Goal: Task Accomplishment & Management: Manage account settings

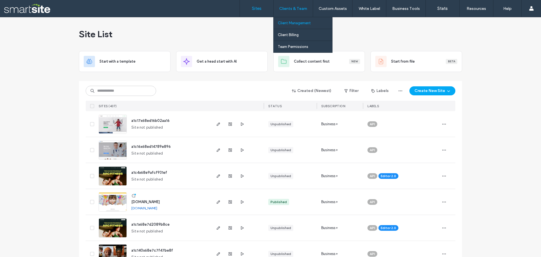
click at [291, 22] on label "Client Management" at bounding box center [294, 23] width 33 height 4
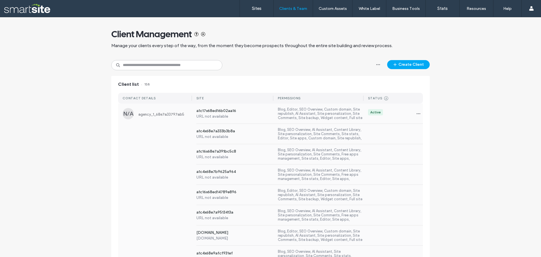
click at [161, 114] on span "agency_1_68e7a33797ab5" at bounding box center [165, 114] width 54 height 4
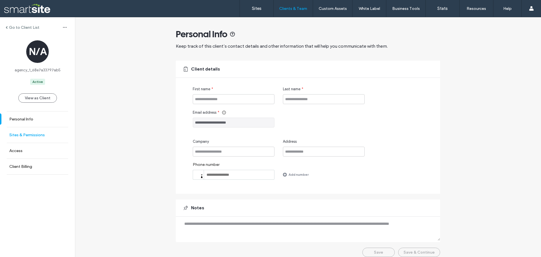
click at [18, 133] on label "Sites & Permissions" at bounding box center [27, 134] width 36 height 5
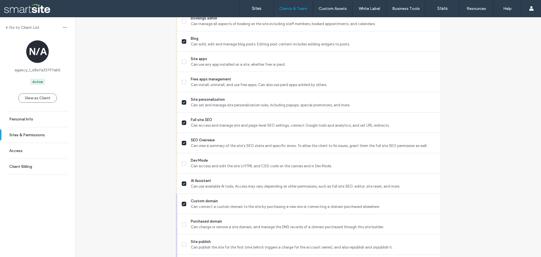
scroll to position [371, 0]
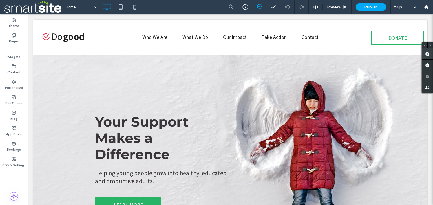
click at [427, 53] on use at bounding box center [427, 54] width 5 height 5
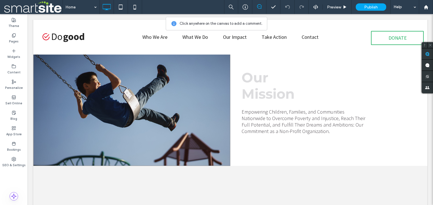
scroll to position [225, 0]
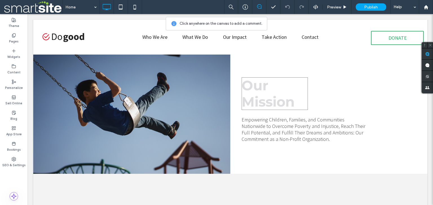
click at [274, 88] on h1 "Our" at bounding box center [274, 85] width 66 height 16
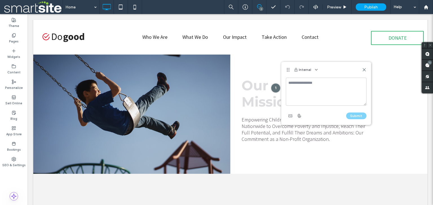
click at [306, 86] on textarea at bounding box center [326, 92] width 81 height 28
type textarea "**********"
click at [355, 111] on div "**********" at bounding box center [326, 99] width 81 height 43
click at [357, 115] on button "Submit" at bounding box center [356, 116] width 20 height 7
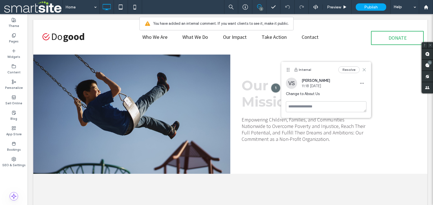
click at [365, 70] on use at bounding box center [364, 69] width 3 height 3
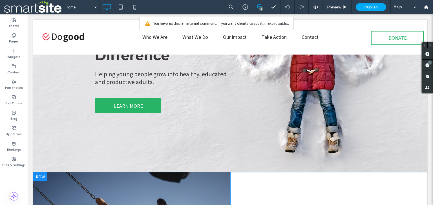
scroll to position [90, 0]
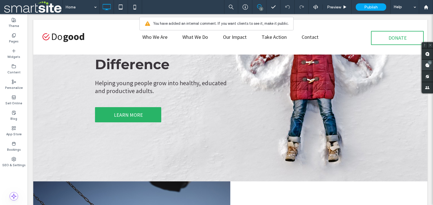
click at [428, 66] on span at bounding box center [427, 65] width 11 height 11
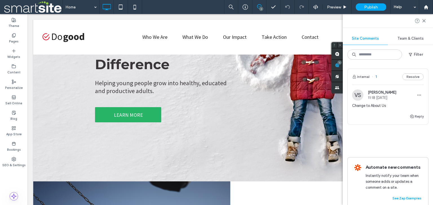
click at [380, 93] on span "Vimal Siva" at bounding box center [382, 92] width 28 height 4
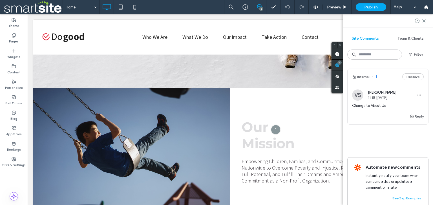
scroll to position [196, 0]
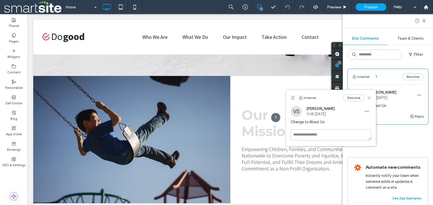
click at [369, 96] on icon at bounding box center [369, 98] width 5 height 5
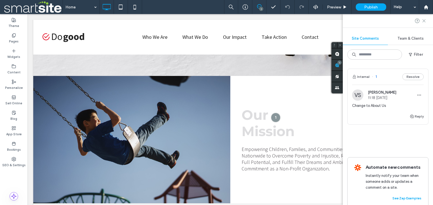
click at [425, 21] on icon at bounding box center [424, 21] width 5 height 5
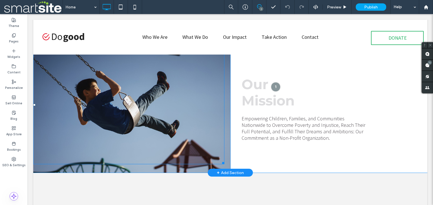
scroll to position [218, 0]
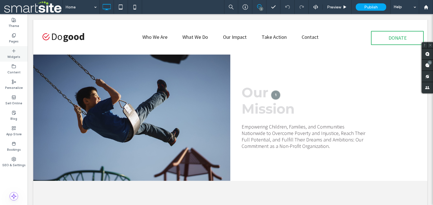
click at [17, 56] on label "Widgets" at bounding box center [13, 56] width 13 height 6
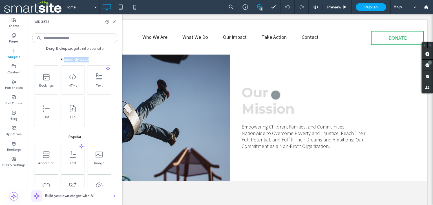
drag, startPoint x: 62, startPoint y: 59, endPoint x: 88, endPoint y: 59, distance: 25.4
click at [88, 59] on span "Frequently Used" at bounding box center [74, 60] width 85 height 6
click at [106, 118] on div "Bookings HTML Text List File" at bounding box center [75, 95] width 85 height 61
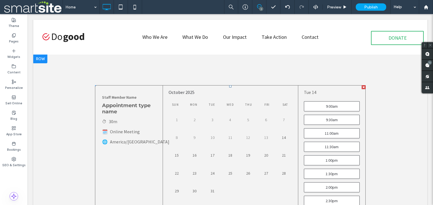
scroll to position [338, 0]
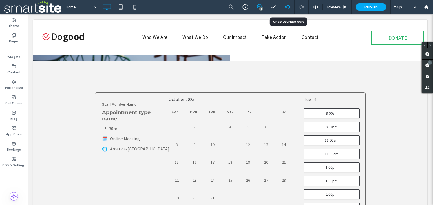
click at [288, 10] on div at bounding box center [287, 7] width 14 height 14
click at [285, 7] on use at bounding box center [287, 7] width 5 height 4
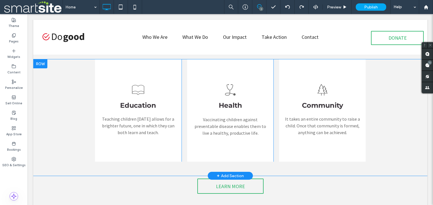
scroll to position [406, 0]
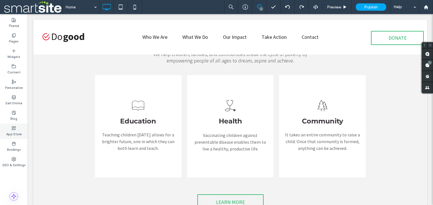
click at [17, 133] on label "App Store" at bounding box center [13, 134] width 15 height 6
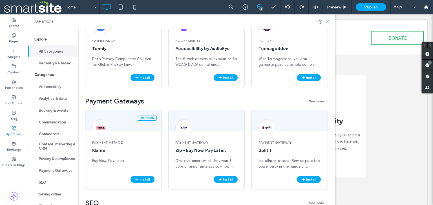
scroll to position [718, 0]
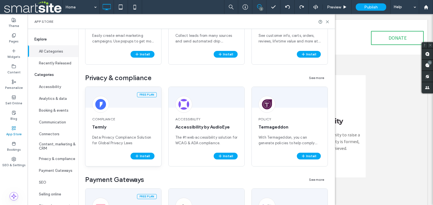
click at [121, 120] on span "Compliance" at bounding box center [123, 119] width 62 height 5
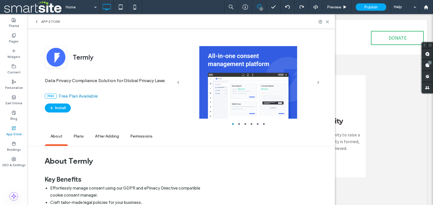
click at [79, 137] on span "Plans" at bounding box center [78, 136] width 21 height 15
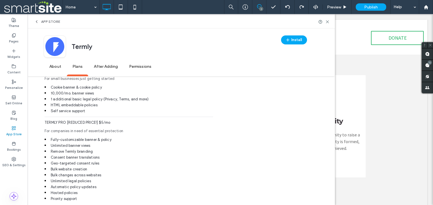
scroll to position [418, 0]
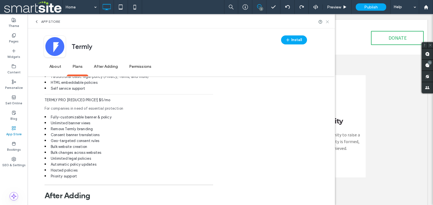
click at [329, 24] on icon at bounding box center [327, 22] width 4 height 4
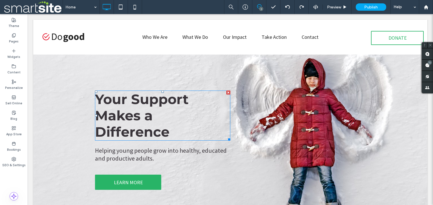
scroll to position [0, 0]
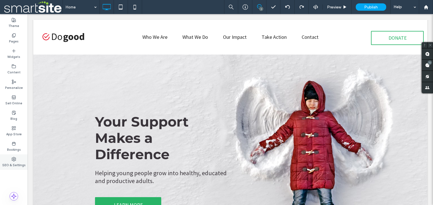
click at [14, 159] on use at bounding box center [14, 160] width 4 height 4
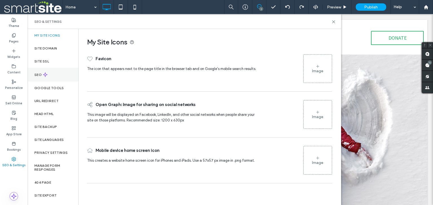
click at [67, 77] on div "SEO" at bounding box center [53, 75] width 51 height 14
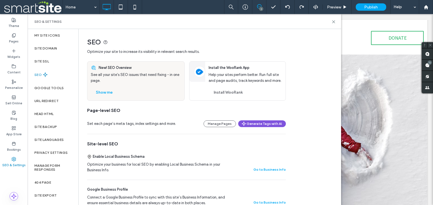
click at [267, 123] on button "Generate Tags with AI" at bounding box center [262, 124] width 48 height 7
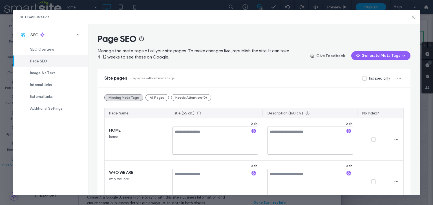
click at [414, 16] on use at bounding box center [413, 17] width 3 height 3
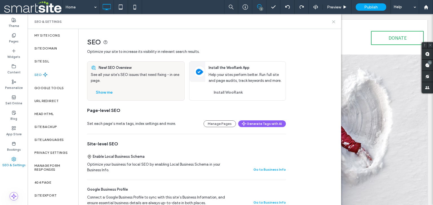
click at [333, 23] on icon at bounding box center [333, 22] width 4 height 4
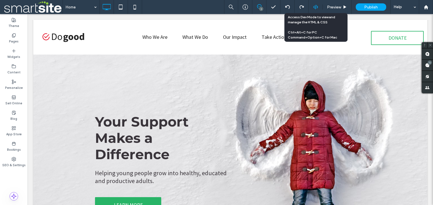
click at [314, 8] on icon at bounding box center [315, 7] width 5 height 5
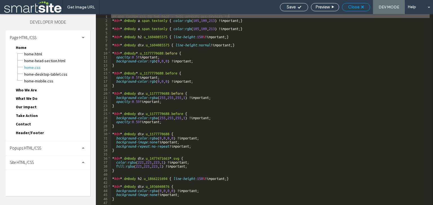
click at [356, 8] on span "Close" at bounding box center [353, 7] width 11 height 5
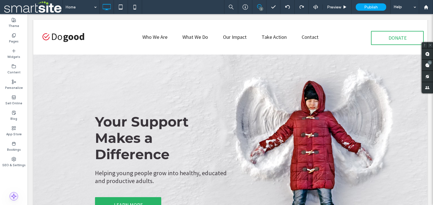
click at [14, 196] on icon at bounding box center [14, 197] width 6 height 6
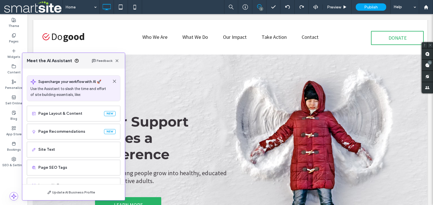
click at [121, 60] on div "Meet the AI Assistant Feedback" at bounding box center [73, 61] width 103 height 16
click at [117, 61] on icon "button" at bounding box center [117, 61] width 5 height 5
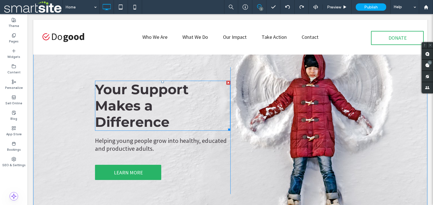
scroll to position [68, 0]
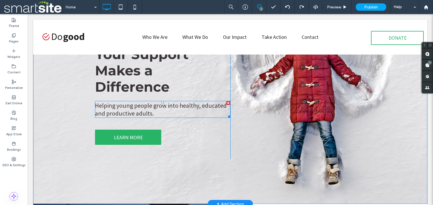
click at [124, 103] on span "Helping young people grow into healthy, educated and productive adults." at bounding box center [161, 110] width 132 height 16
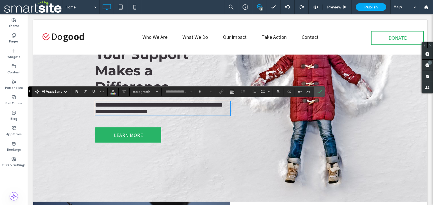
type input "**********"
type input "**"
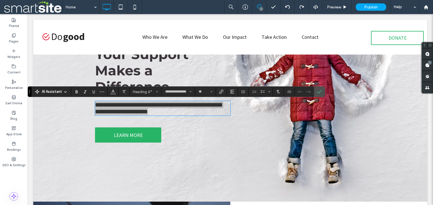
click at [50, 91] on span "AI Assistant" at bounding box center [52, 92] width 20 height 6
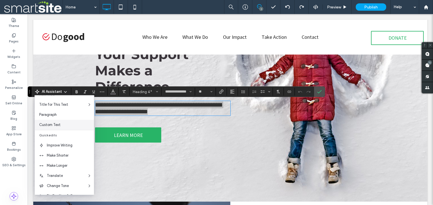
scroll to position [37, 0]
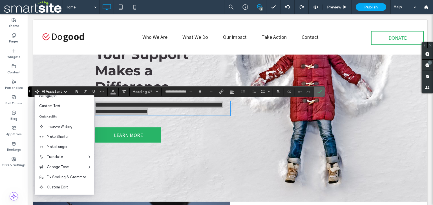
click at [322, 91] on label "Confirm" at bounding box center [319, 92] width 8 height 10
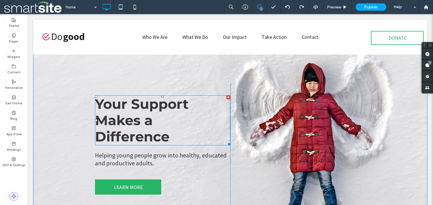
scroll to position [45, 0]
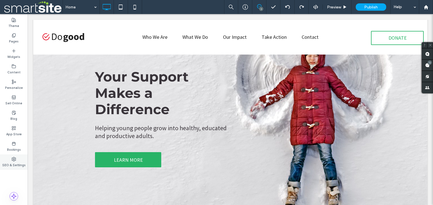
click at [10, 162] on label "SEO & Settings" at bounding box center [13, 165] width 23 height 6
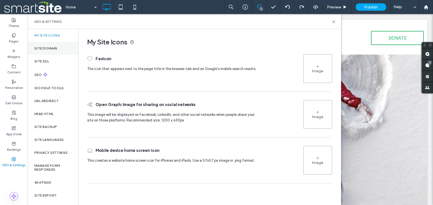
click at [54, 42] on div "Site Domain" at bounding box center [53, 48] width 51 height 13
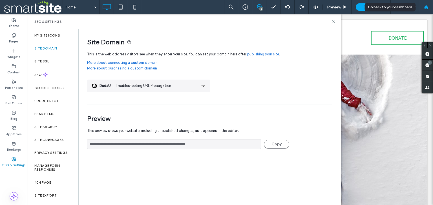
click at [424, 6] on use at bounding box center [426, 7] width 4 height 4
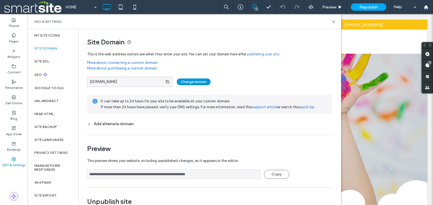
click at [194, 84] on button "Change domain" at bounding box center [194, 82] width 34 height 7
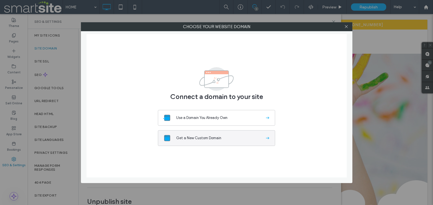
click at [194, 138] on span "Get a New Custom Domain" at bounding box center [220, 139] width 88 height 6
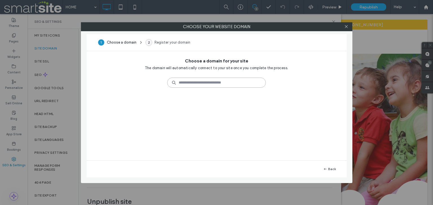
click at [187, 79] on input at bounding box center [216, 83] width 99 height 10
type input "*******"
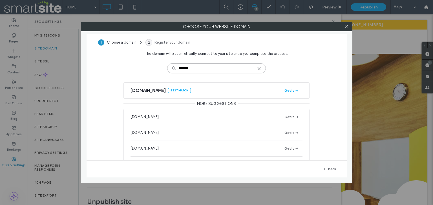
scroll to position [23, 0]
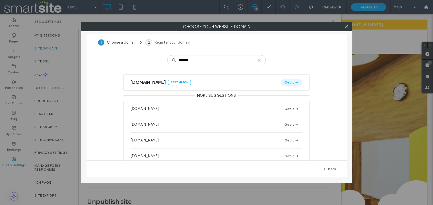
click at [294, 82] on span "button" at bounding box center [296, 82] width 5 height 6
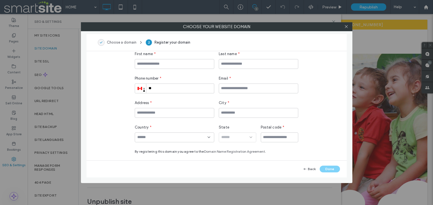
scroll to position [33, 0]
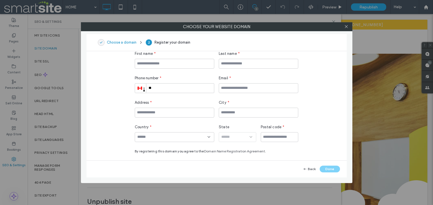
click at [118, 42] on div "Choose a domain" at bounding box center [117, 42] width 39 height 11
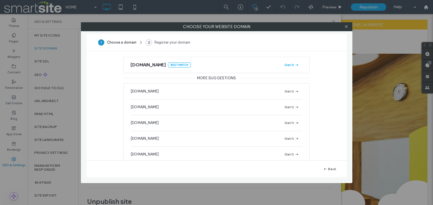
scroll to position [0, 0]
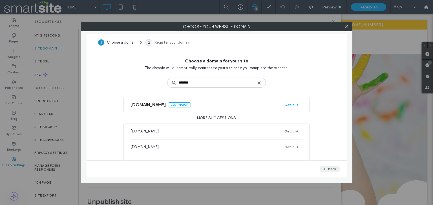
click at [330, 170] on button "Back" at bounding box center [330, 169] width 20 height 7
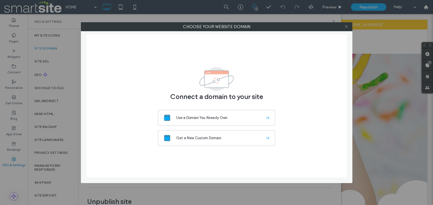
click at [347, 26] on icon at bounding box center [346, 27] width 4 height 4
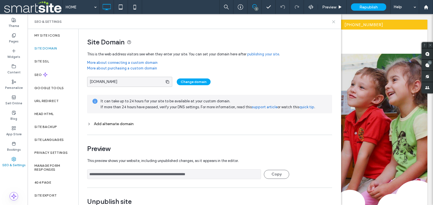
click at [332, 21] on icon at bounding box center [333, 22] width 4 height 4
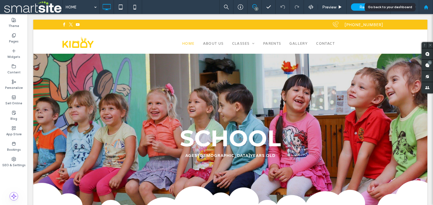
click at [426, 3] on div at bounding box center [426, 7] width 14 height 14
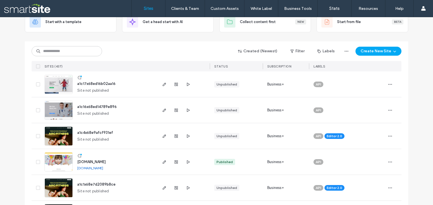
scroll to position [45, 0]
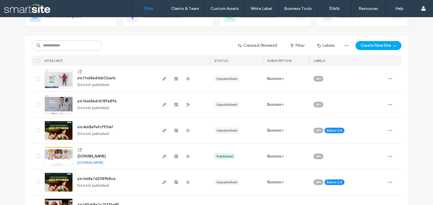
click at [118, 42] on div "Created (Newest) Filter Labels Create New Site" at bounding box center [217, 45] width 370 height 11
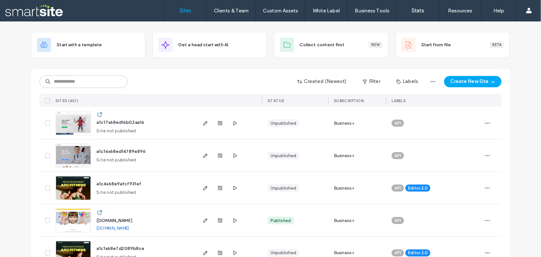
scroll to position [0, 0]
